Goal: Task Accomplishment & Management: Complete application form

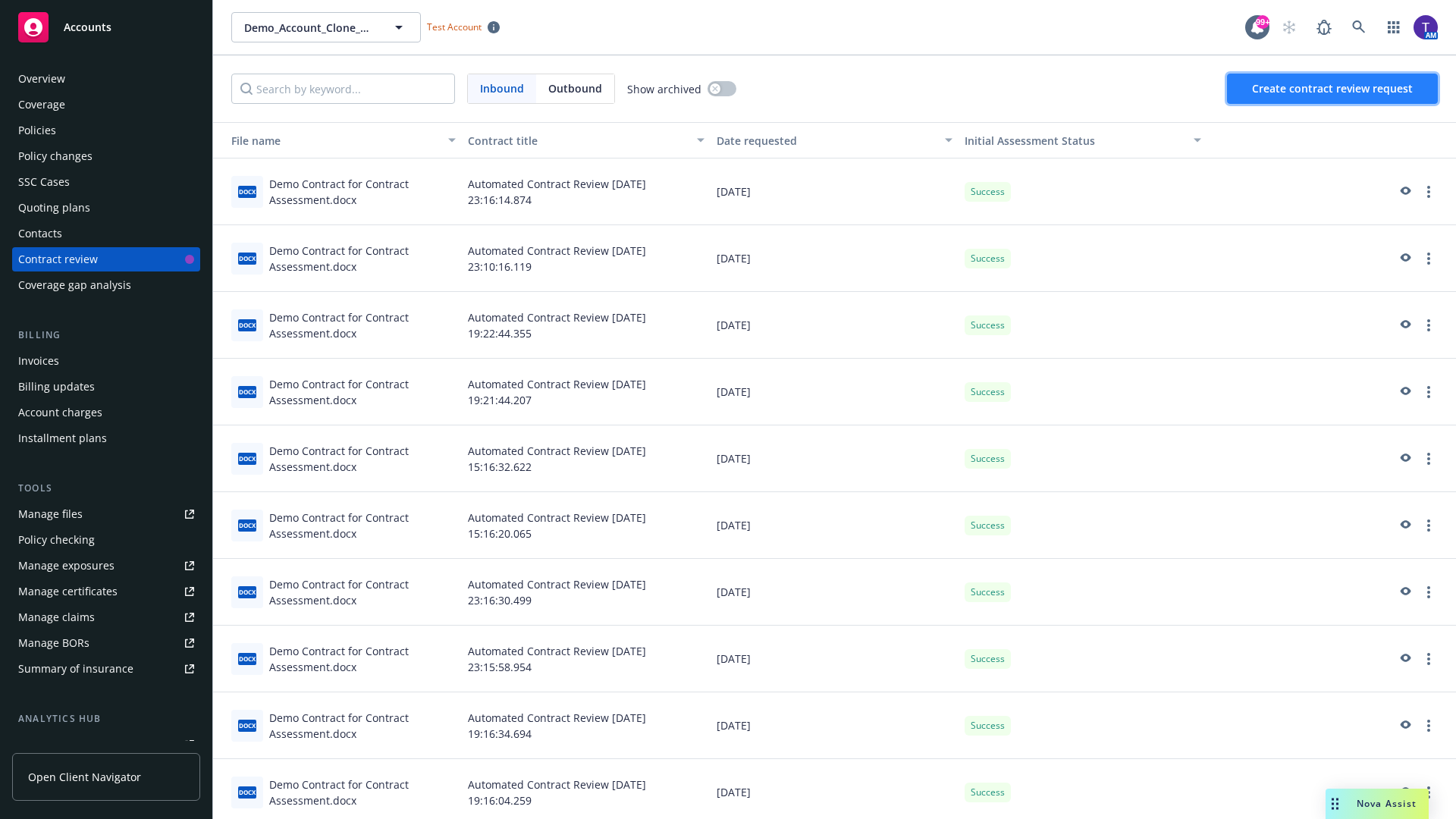
click at [1334, 88] on span "Create contract review request" at bounding box center [1333, 88] width 161 height 14
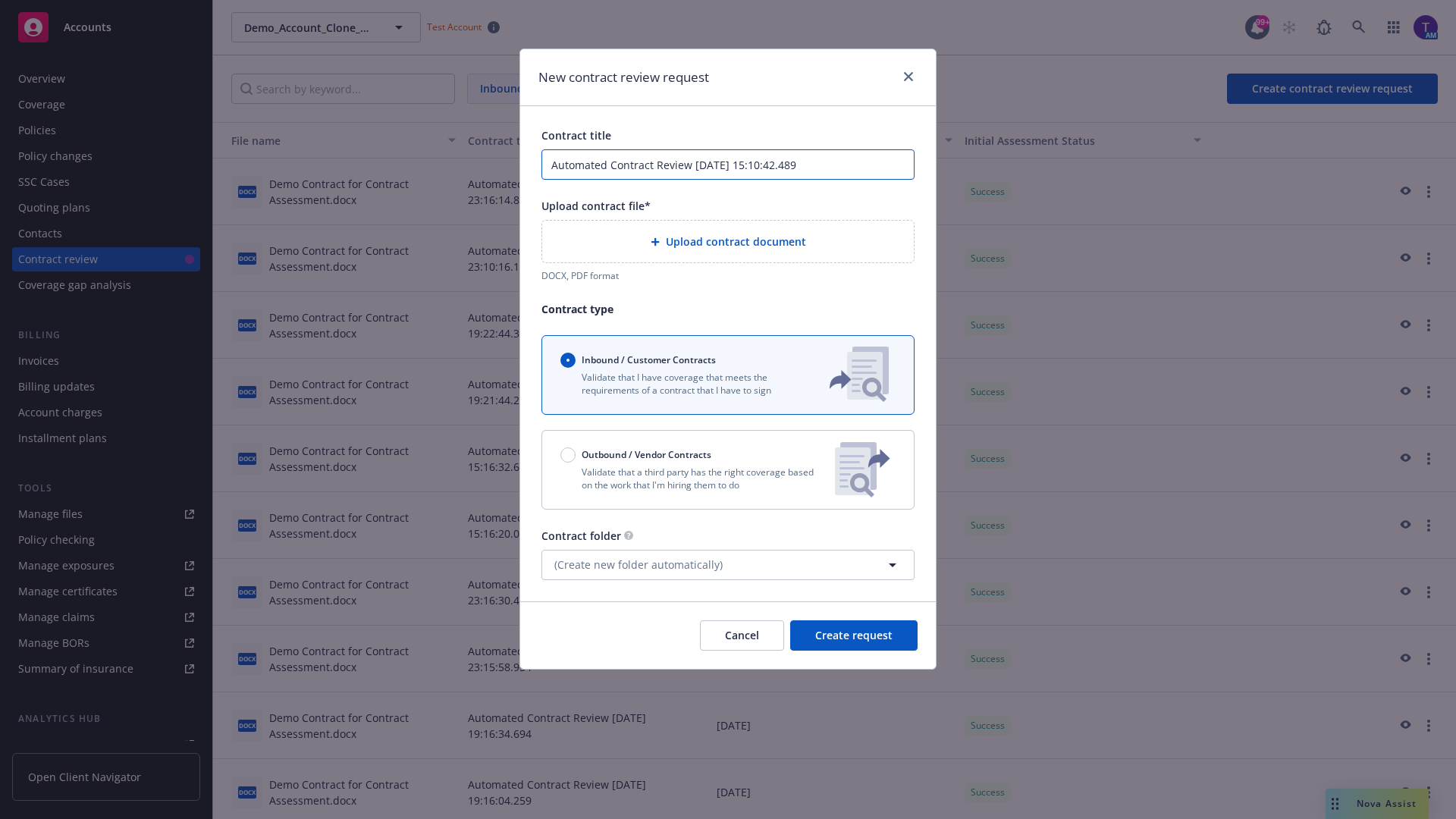
type input "Automated Contract Review [DATE] 15:10:42.489"
click at [728, 470] on p "Validate that a third party has the right coverage based on the work that I'm h…" at bounding box center [692, 478] width 263 height 26
radio input "false"
radio input "true"
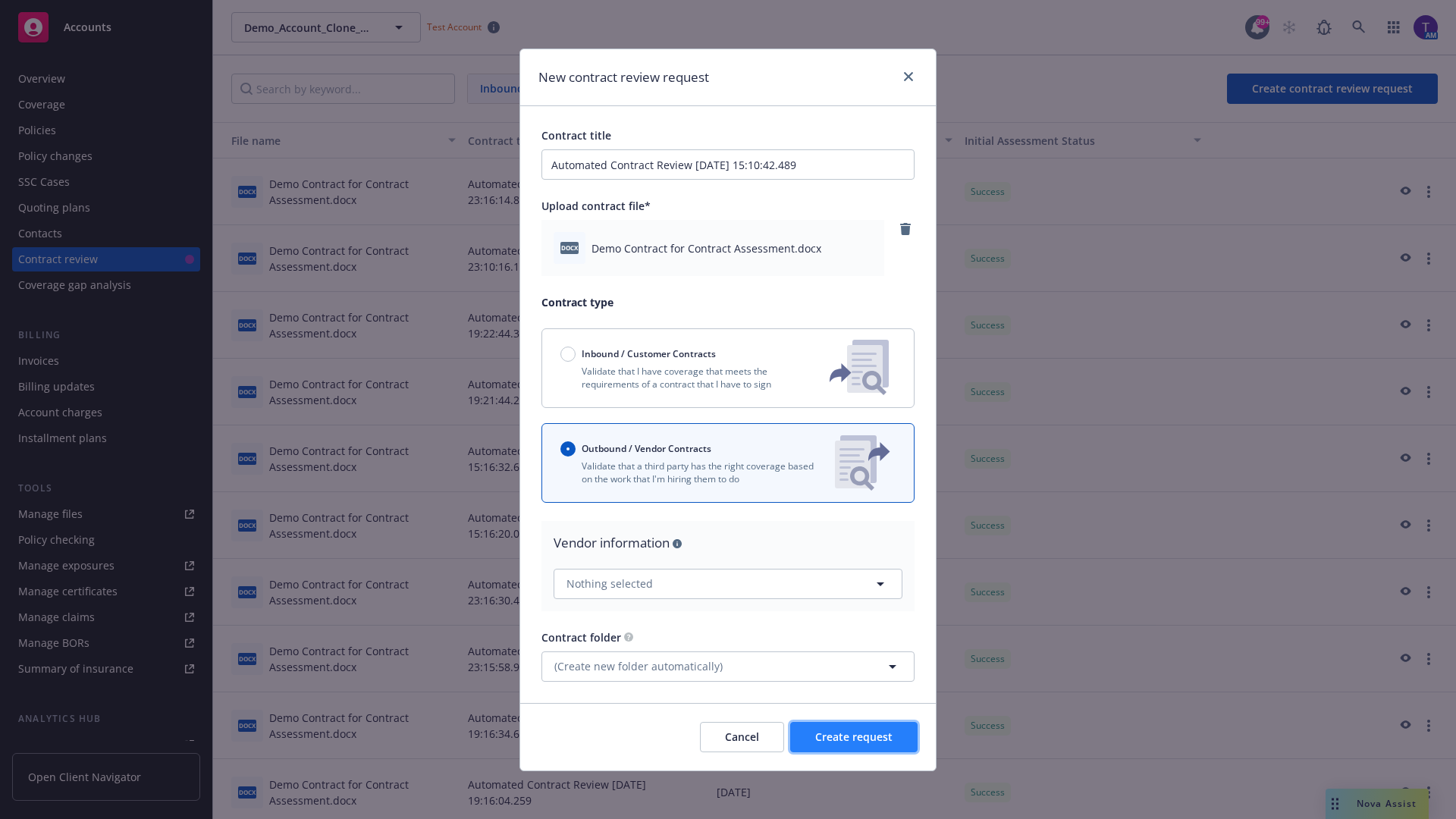
click at [854, 737] on span "Create request" at bounding box center [854, 737] width 78 height 14
